Goal: Task Accomplishment & Management: Manage account settings

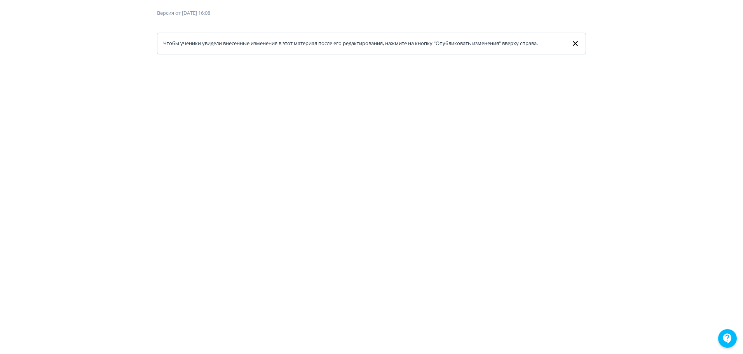
scroll to position [78, 0]
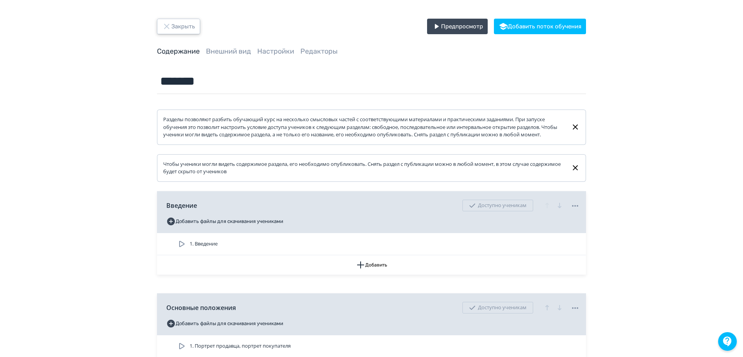
click at [185, 23] on button "Закрыть" at bounding box center [178, 27] width 43 height 16
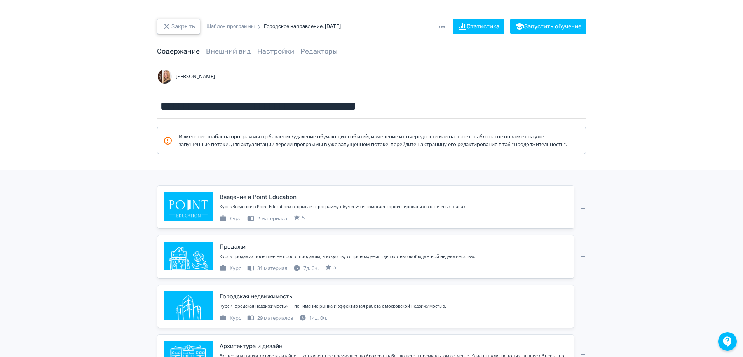
click at [187, 27] on button "Закрыть" at bounding box center [178, 27] width 43 height 16
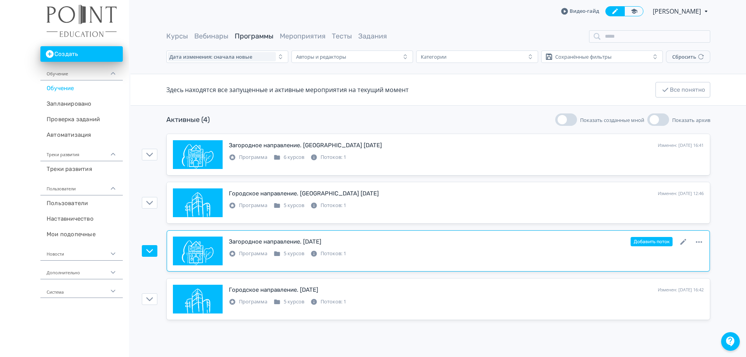
click at [293, 241] on div "Загородное направление. [DATE]" at bounding box center [275, 241] width 92 height 9
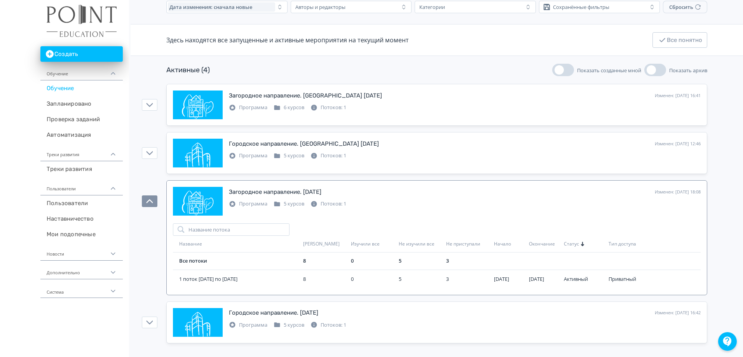
scroll to position [50, 0]
click at [678, 192] on icon at bounding box center [680, 191] width 9 height 9
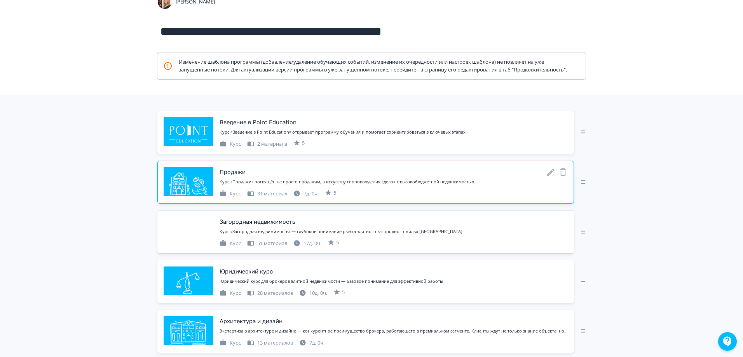
scroll to position [78, 0]
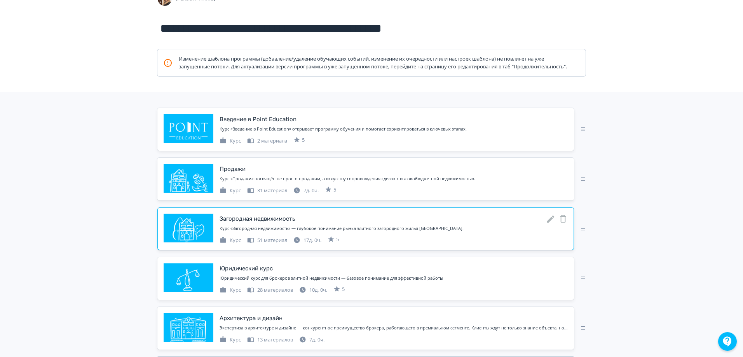
click at [552, 224] on icon at bounding box center [550, 218] width 9 height 9
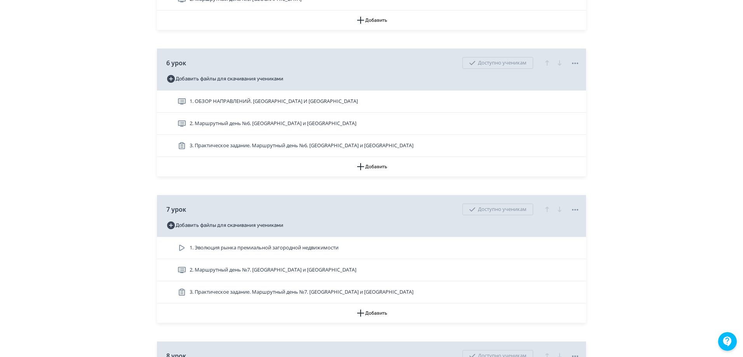
scroll to position [1127, 0]
